Goal: Task Accomplishment & Management: Complete application form

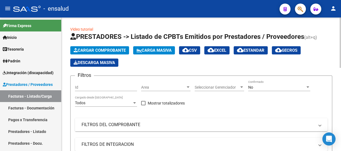
scroll to position [10, 0]
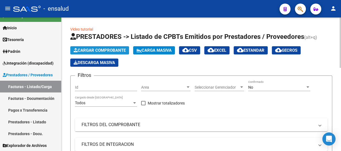
click at [98, 50] on span "Cargar Comprobante" at bounding box center [100, 50] width 52 height 5
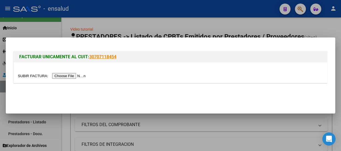
click at [72, 77] on input "file" at bounding box center [52, 76] width 69 height 6
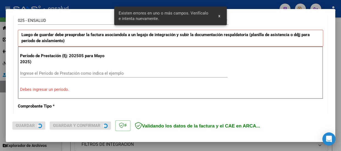
scroll to position [169, 0]
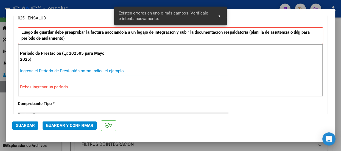
click at [36, 69] on input "Ingrese el Período de Prestación como indica el ejemplo" at bounding box center [123, 71] width 207 height 5
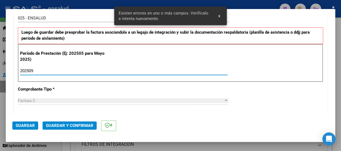
type input "202509"
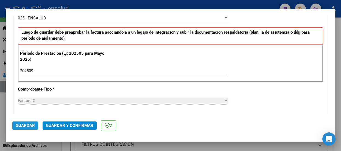
click at [28, 125] on span "Guardar" at bounding box center [25, 125] width 19 height 5
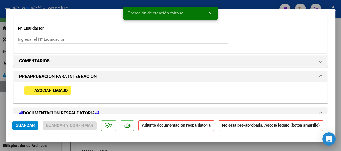
scroll to position [499, 0]
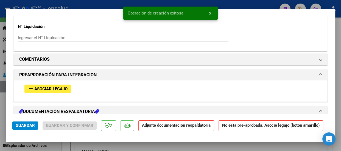
click at [49, 90] on span "Asociar Legajo" at bounding box center [50, 89] width 33 height 5
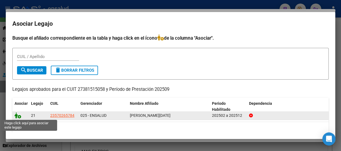
click at [19, 118] on icon at bounding box center [18, 116] width 7 height 6
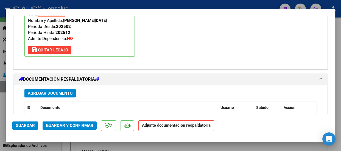
scroll to position [613, 0]
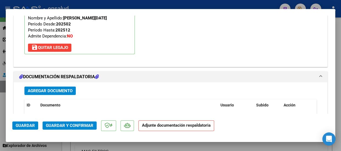
click at [58, 90] on span "Agregar Documento" at bounding box center [50, 91] width 45 height 5
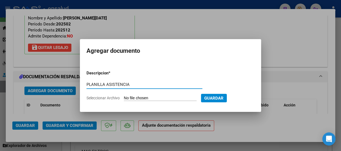
type input "PLANILLA ASISTENCIA"
click at [157, 99] on input "Seleccionar Archivo" at bounding box center [160, 98] width 73 height 5
type input "C:\fakepath\[PERSON_NAME] ISABELLA_202509_91_N_CHARLONE ANDREA_1-266-PA.pdf"
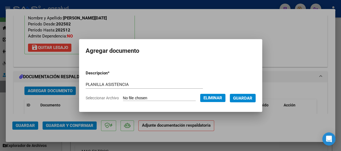
click at [250, 97] on span "Guardar" at bounding box center [242, 98] width 19 height 5
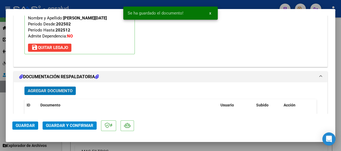
click at [77, 125] on span "Guardar y Confirmar" at bounding box center [69, 125] width 47 height 5
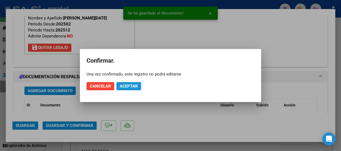
click at [128, 84] on span "Aceptar" at bounding box center [129, 86] width 18 height 5
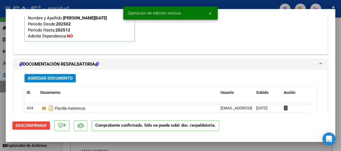
click at [209, 12] on span "x" at bounding box center [210, 13] width 2 height 5
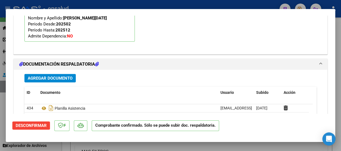
drag, startPoint x: 203, startPoint y: 2, endPoint x: 196, endPoint y: 37, distance: 36.3
click at [203, 2] on div at bounding box center [170, 75] width 341 height 151
type input "$ 0,00"
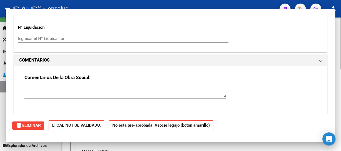
scroll to position [0, 0]
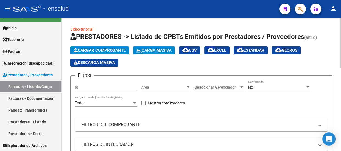
click at [97, 50] on span "Cargar Comprobante" at bounding box center [100, 50] width 52 height 5
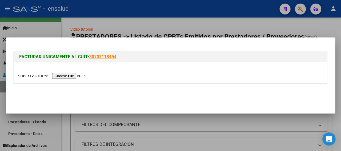
click at [75, 77] on input "file" at bounding box center [52, 76] width 69 height 6
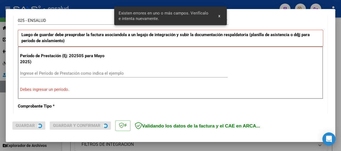
scroll to position [169, 0]
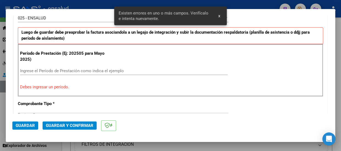
click at [25, 70] on input "Ingrese el Período de Prestación como indica el ejemplo" at bounding box center [123, 71] width 207 height 5
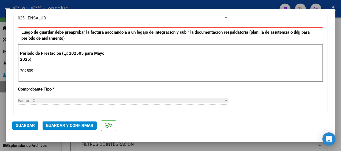
type input "202509"
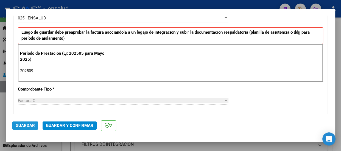
click at [29, 125] on span "Guardar" at bounding box center [25, 125] width 19 height 5
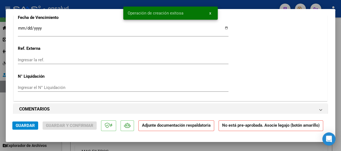
scroll to position [499, 0]
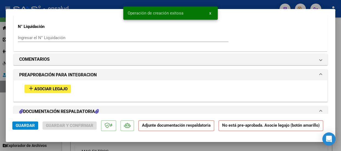
click at [52, 88] on span "Asociar Legajo" at bounding box center [50, 89] width 33 height 5
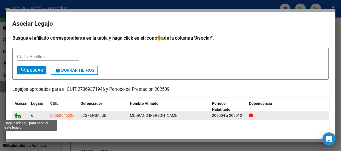
click at [20, 117] on icon at bounding box center [18, 116] width 7 height 6
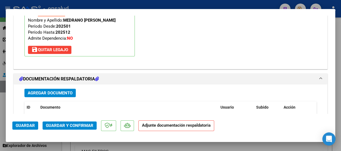
scroll to position [613, 0]
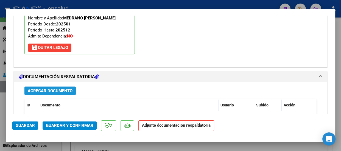
click at [63, 90] on span "Agregar Documento" at bounding box center [50, 91] width 45 height 5
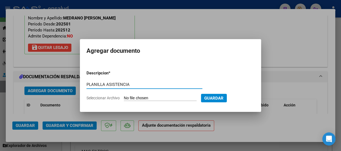
type input "PLANILLA ASISTENCIA"
click at [165, 98] on input "Seleccionar Archivo" at bounding box center [160, 98] width 73 height 5
type input "C:\fakepath\MEDRANO AIRAM_202509_90_N_ROJAS YANET_2-652-PA.pdf"
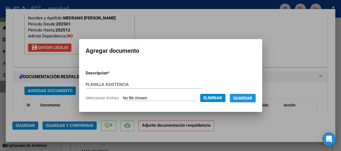
click at [246, 99] on span "Guardar" at bounding box center [242, 98] width 19 height 5
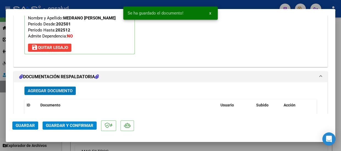
click at [76, 125] on span "Guardar y Confirmar" at bounding box center [69, 125] width 47 height 5
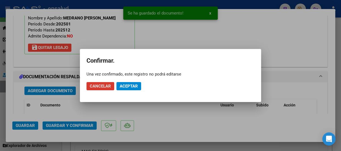
click at [134, 86] on span "Aceptar" at bounding box center [129, 86] width 18 height 5
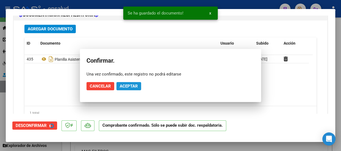
scroll to position [563, 0]
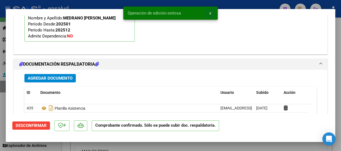
click at [208, 13] on button "x" at bounding box center [210, 13] width 11 height 10
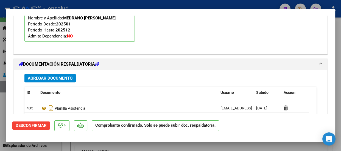
click at [204, 6] on div at bounding box center [170, 75] width 341 height 151
type input "$ 0,00"
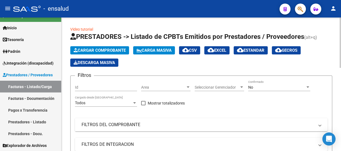
click at [105, 49] on span "Cargar Comprobante" at bounding box center [100, 50] width 52 height 5
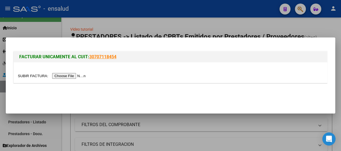
click at [77, 77] on input "file" at bounding box center [52, 76] width 69 height 6
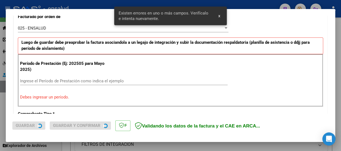
scroll to position [170, 0]
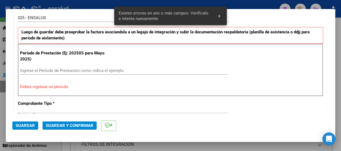
click at [25, 67] on div "Ingrese el Período de Prestación como indica el ejemplo" at bounding box center [123, 71] width 207 height 8
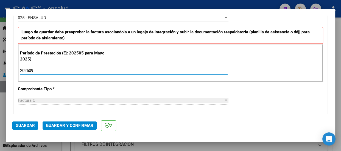
type input "202509"
click at [28, 125] on span "Guardar" at bounding box center [25, 125] width 19 height 5
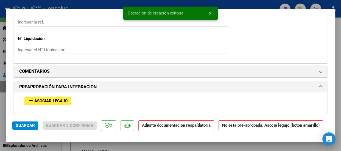
scroll to position [499, 0]
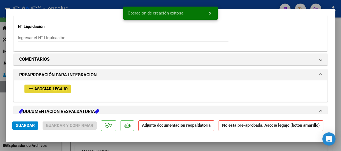
click at [60, 91] on span "Asociar Legajo" at bounding box center [50, 89] width 33 height 5
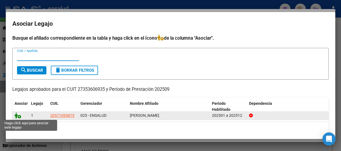
click at [19, 117] on icon at bounding box center [18, 116] width 7 height 6
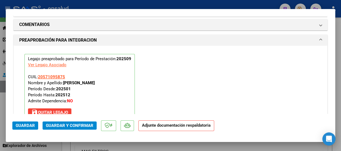
scroll to position [613, 0]
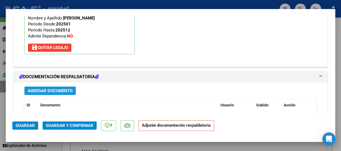
click at [60, 90] on span "Agregar Documento" at bounding box center [50, 91] width 45 height 5
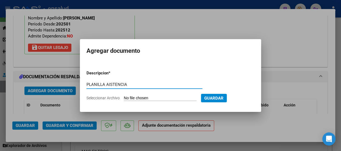
type input "PLANILLA AISTENCIA"
click at [159, 96] on input "Seleccionar Archivo" at bounding box center [160, 98] width 73 height 5
type input "C:\fakepath\CORREA MATEO_202509_90_N_ALVAREZ PAULA_2_1852-PA.pdf"
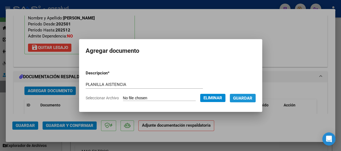
click at [248, 98] on span "Guardar" at bounding box center [242, 98] width 19 height 5
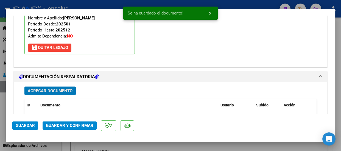
click at [77, 125] on span "Guardar y Confirmar" at bounding box center [69, 125] width 47 height 5
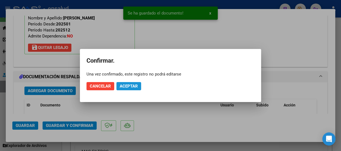
click at [131, 85] on span "Aceptar" at bounding box center [129, 86] width 18 height 5
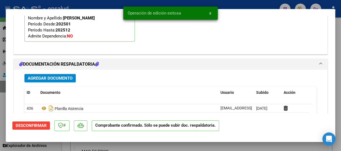
scroll to position [635, 0]
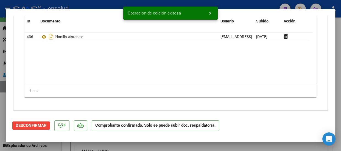
click at [210, 12] on span "x" at bounding box center [210, 13] width 2 height 5
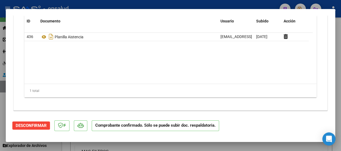
click at [204, 7] on div at bounding box center [170, 75] width 341 height 151
type input "$ 0,00"
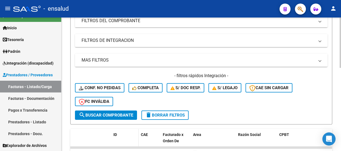
scroll to position [100, 0]
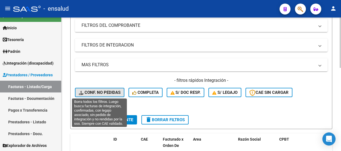
click at [104, 92] on span "Conf. no pedidas" at bounding box center [100, 92] width 42 height 5
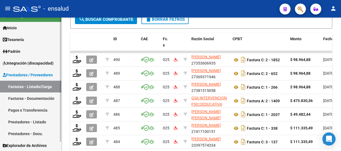
scroll to position [0, 0]
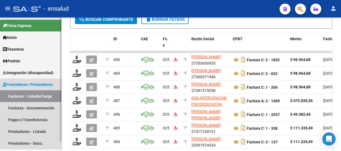
click at [22, 83] on span "Prestadores / Proveedores" at bounding box center [28, 85] width 50 height 6
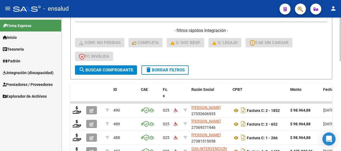
scroll to position [126, 0]
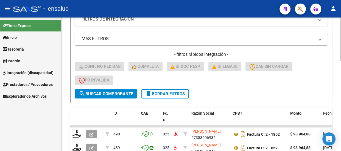
click at [171, 94] on span "delete Borrar Filtros" at bounding box center [164, 94] width 39 height 5
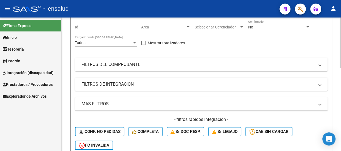
scroll to position [1, 0]
